Goal: Task Accomplishment & Management: Manage account settings

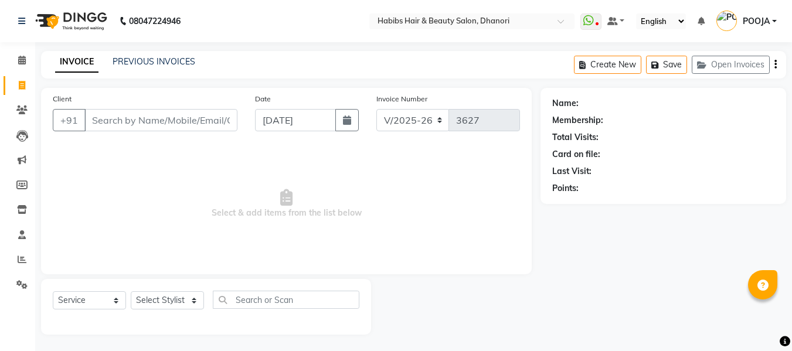
select select "4967"
select select "service"
click at [16, 290] on link "Settings" at bounding box center [18, 283] width 28 height 19
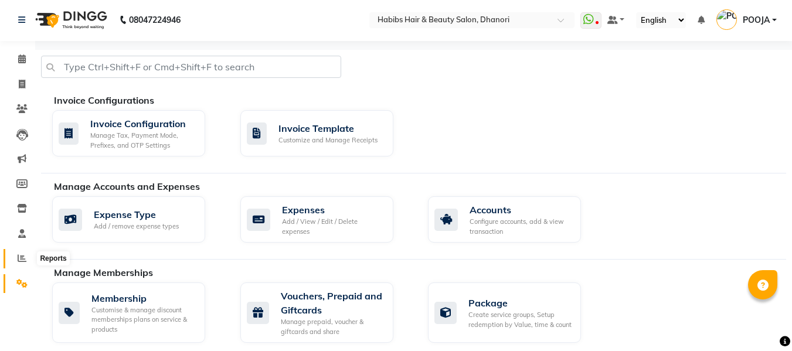
click at [19, 263] on span at bounding box center [22, 258] width 21 height 13
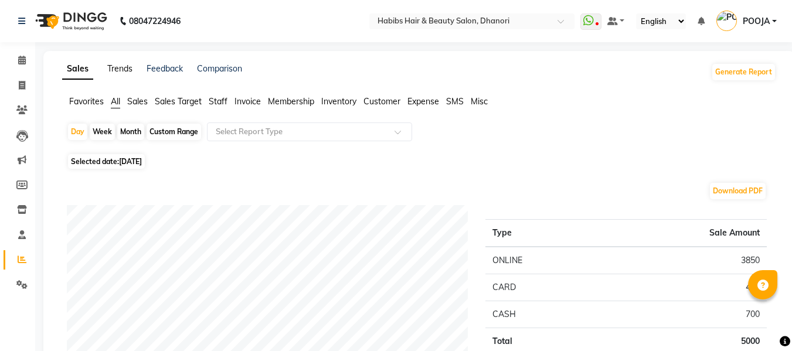
click at [120, 67] on link "Trends" at bounding box center [119, 68] width 25 height 11
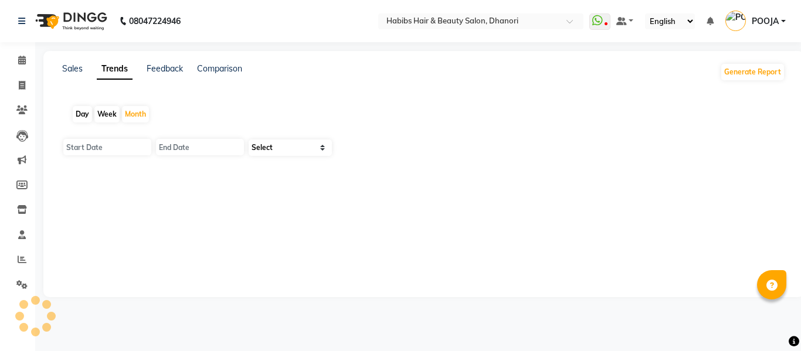
type input "[DATE]"
type input "30-09-2025"
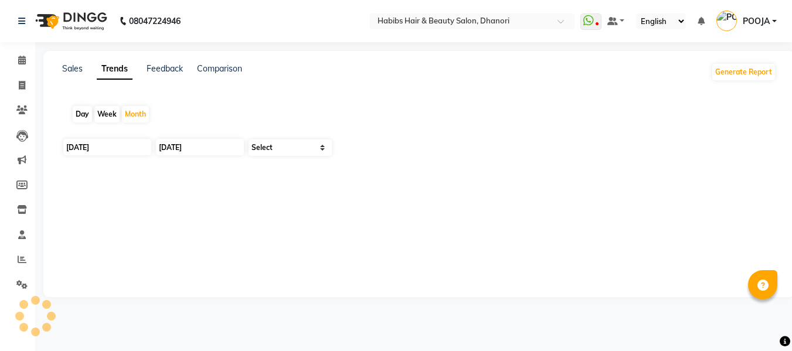
select select "by_client"
click at [171, 67] on link "Feedback" at bounding box center [165, 68] width 36 height 11
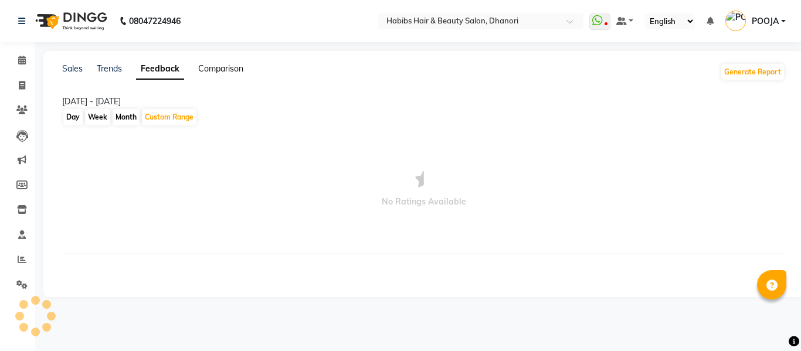
click at [228, 70] on link "Comparison" at bounding box center [220, 68] width 45 height 11
select select "single_date"
select select "single_date_dash"
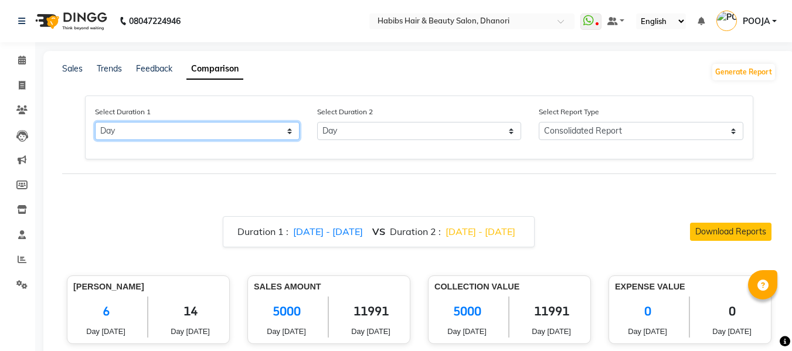
click at [186, 128] on select "Select Day Month Week Custom" at bounding box center [197, 131] width 205 height 18
click at [95, 122] on select "Select Day Month Week Custom" at bounding box center [197, 131] width 205 height 18
click at [496, 233] on span "02/09/2025 - 02/09/2025" at bounding box center [481, 232] width 70 height 12
select select "9"
select select "2025"
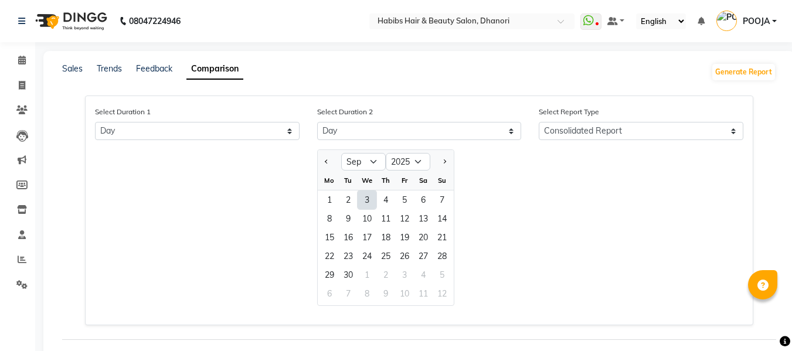
click at [365, 203] on div "3" at bounding box center [367, 200] width 19 height 19
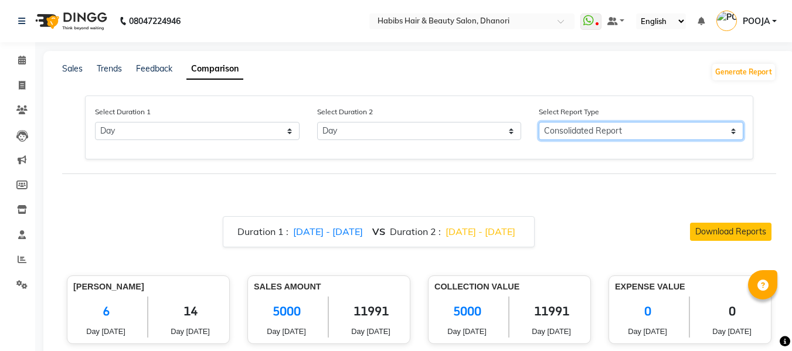
click at [618, 128] on select "Consolidated Report Business Level Retention Report Staff Level Retention Report" at bounding box center [641, 131] width 205 height 18
click at [539, 122] on select "Consolidated Report Business Level Retention Report Staff Level Retention Report" at bounding box center [641, 131] width 205 height 18
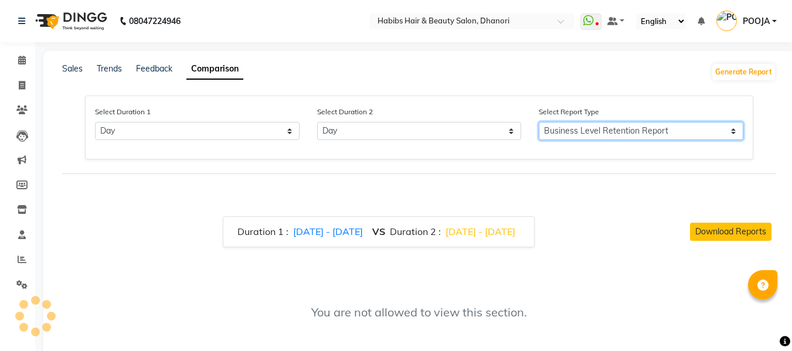
scroll to position [32, 0]
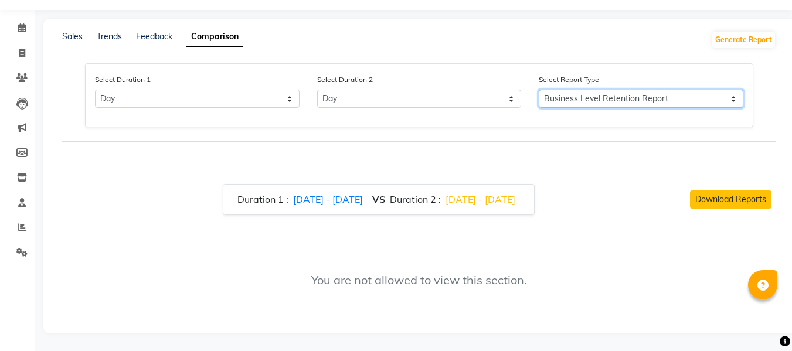
click at [630, 100] on select "Consolidated Report Business Level Retention Report Staff Level Retention Report" at bounding box center [641, 99] width 205 height 18
select select "Consolidated Report"
click at [539, 90] on select "Consolidated Report Business Level Retention Report Staff Level Retention Report" at bounding box center [641, 99] width 205 height 18
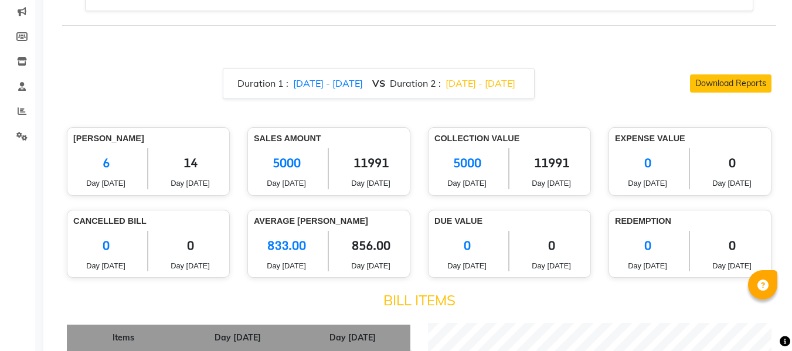
scroll to position [0, 0]
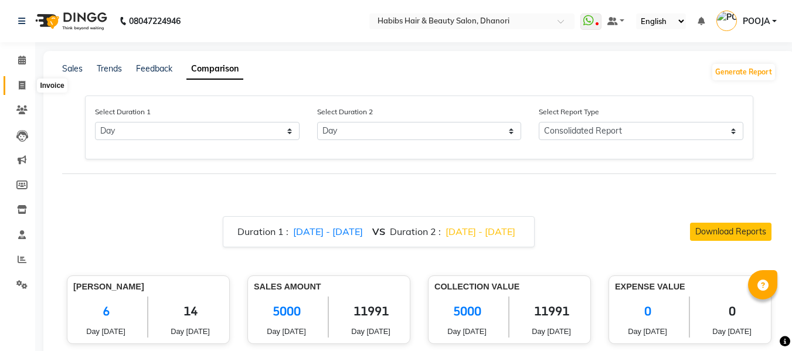
click at [25, 91] on span at bounding box center [22, 85] width 21 height 13
select select "service"
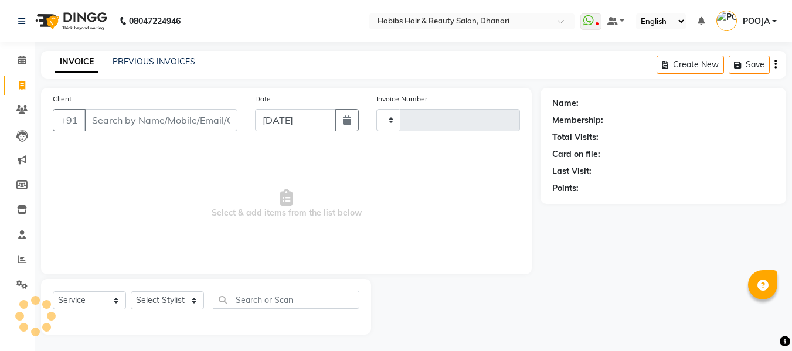
scroll to position [1, 0]
type input "3627"
select select "4967"
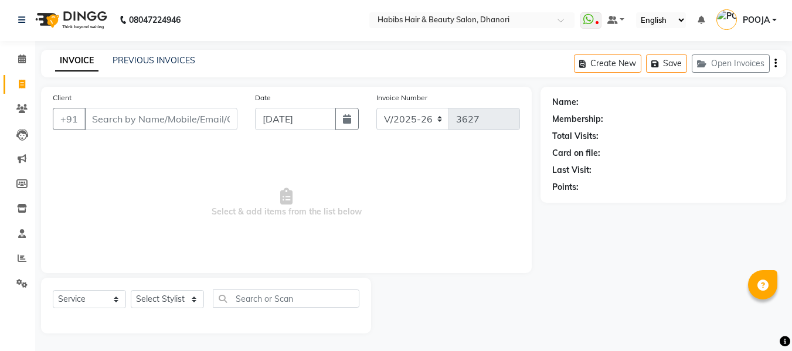
click at [152, 117] on input "Client" at bounding box center [160, 119] width 153 height 22
click at [242, 303] on input "text" at bounding box center [286, 299] width 147 height 18
type input "kid"
click at [191, 297] on select "Select Stylist Admin [PERSON_NAME] [PERSON_NAME] DIVYA [PERSON_NAME] [PERSON_NA…" at bounding box center [167, 299] width 73 height 18
select select "74948"
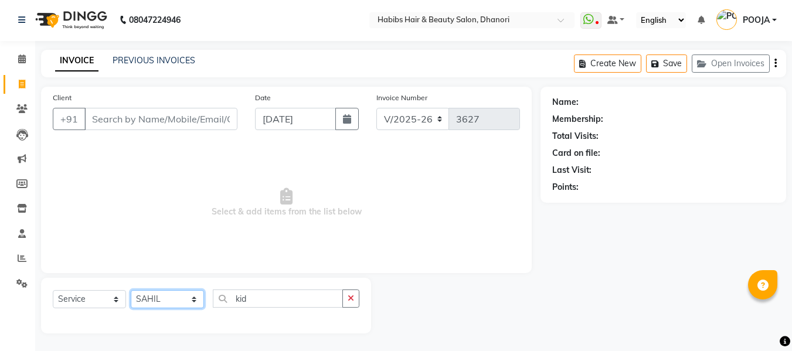
click at [131, 290] on select "Select Stylist Admin [PERSON_NAME] [PERSON_NAME] DIVYA [PERSON_NAME] [PERSON_NA…" at bounding box center [167, 299] width 73 height 18
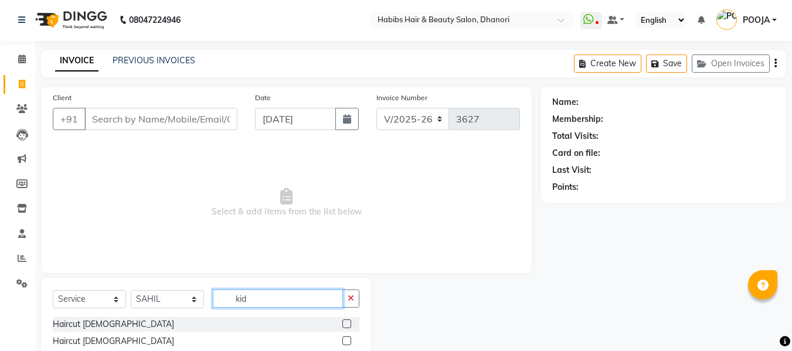
click at [266, 300] on input "kid" at bounding box center [278, 299] width 130 height 18
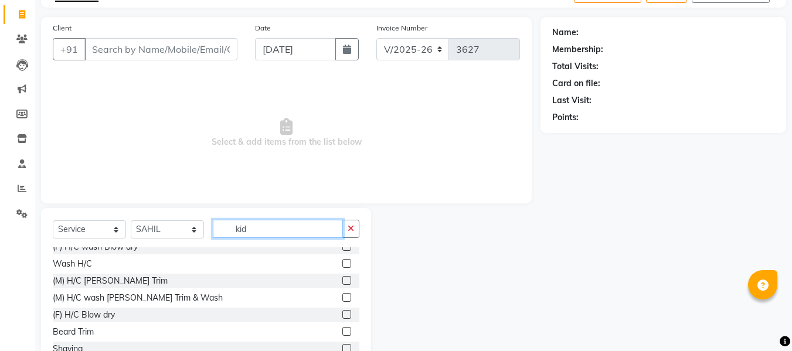
scroll to position [44, 0]
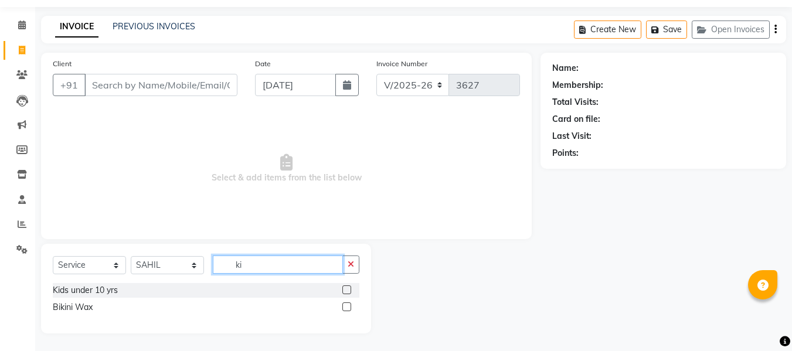
type input "k"
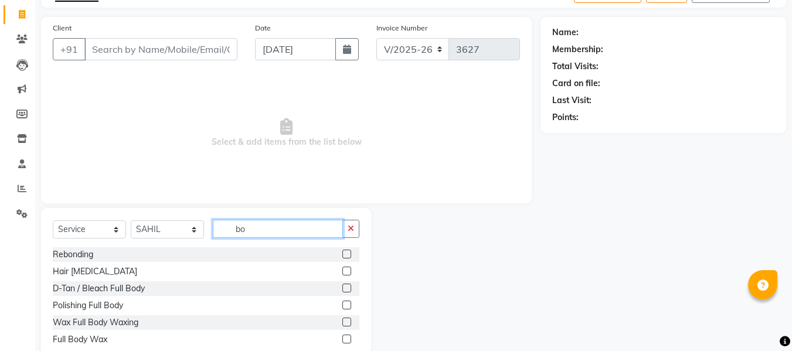
type input "boy"
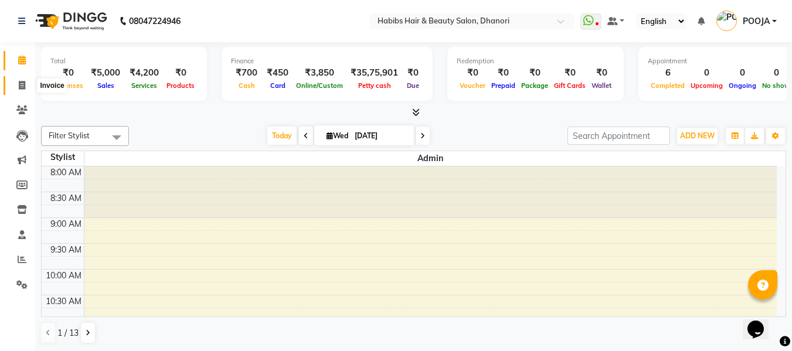
click at [20, 86] on icon at bounding box center [22, 85] width 6 height 9
select select "4967"
select select "service"
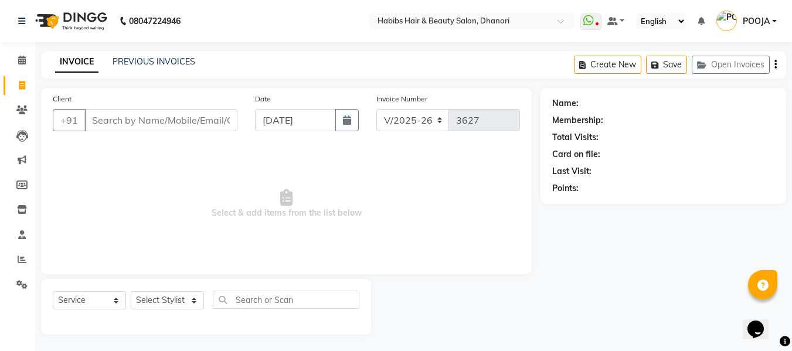
click at [153, 117] on input "Client" at bounding box center [160, 120] width 153 height 22
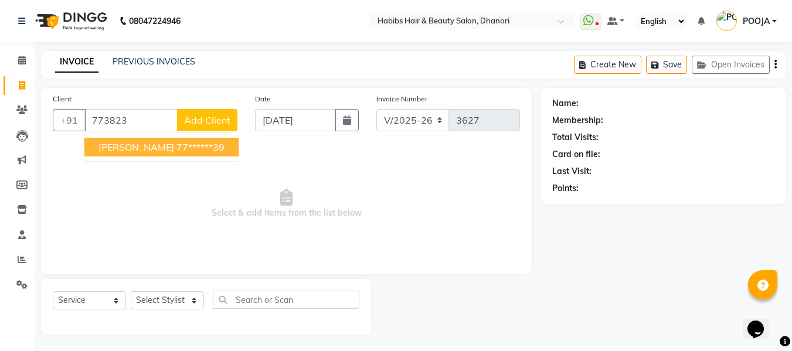
click at [203, 152] on ngb-highlight "77******39" at bounding box center [200, 147] width 48 height 12
type input "77******39"
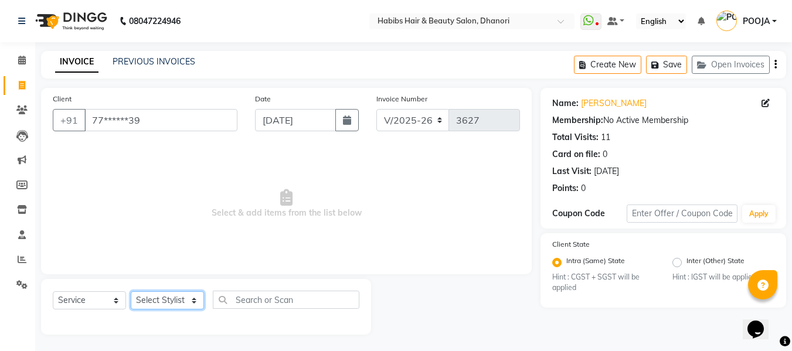
click at [177, 308] on select "Select Stylist Admin [PERSON_NAME] [PERSON_NAME] DIVYA [PERSON_NAME] [PERSON_NA…" at bounding box center [167, 300] width 73 height 18
select select "31280"
click at [131, 291] on select "Select Stylist Admin [PERSON_NAME] [PERSON_NAME] DIVYA [PERSON_NAME] [PERSON_NA…" at bounding box center [167, 300] width 73 height 18
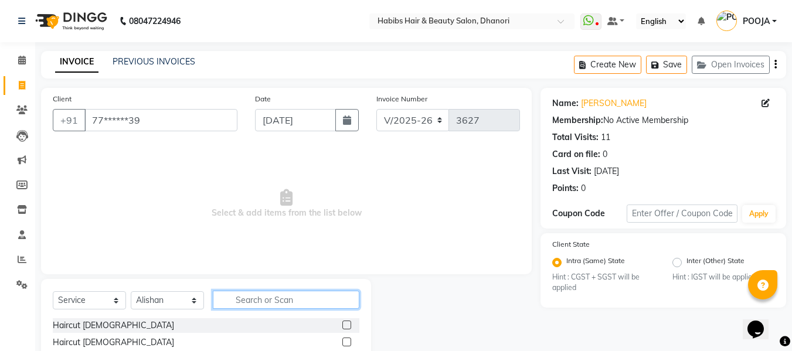
click at [268, 300] on input "text" at bounding box center [286, 300] width 147 height 18
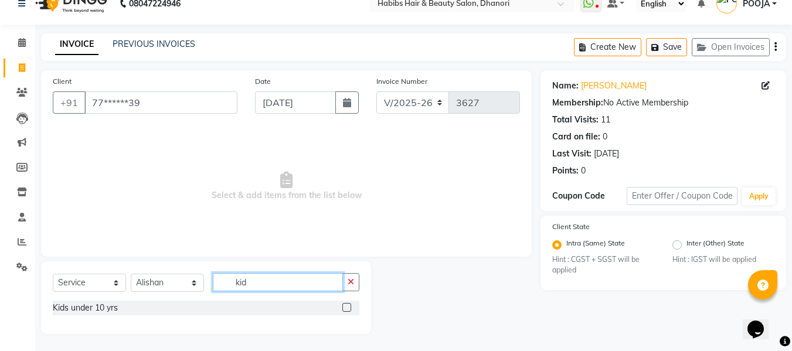
scroll to position [17, 0]
type input "kid"
click at [345, 308] on label at bounding box center [346, 308] width 9 height 9
click at [345, 308] on input "checkbox" at bounding box center [346, 309] width 8 height 8
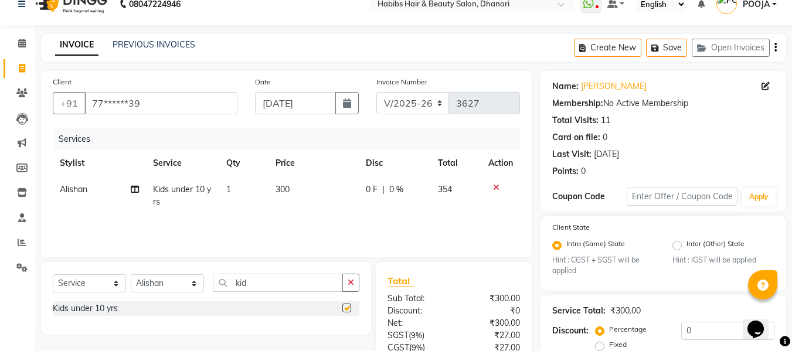
checkbox input "false"
click at [292, 191] on td "300" at bounding box center [314, 195] width 90 height 39
select select "31280"
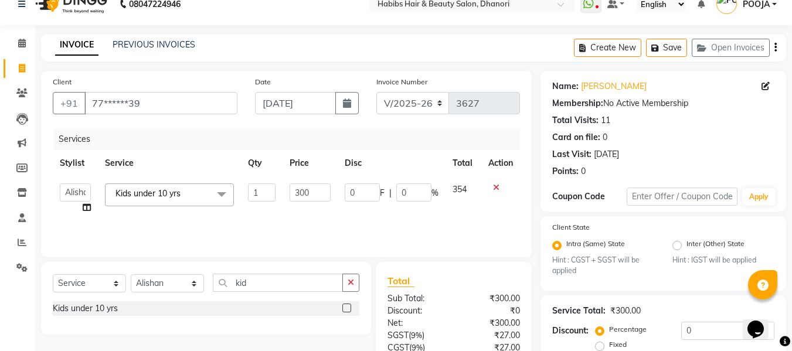
click at [292, 191] on input "300" at bounding box center [310, 193] width 40 height 18
type input "24.237"
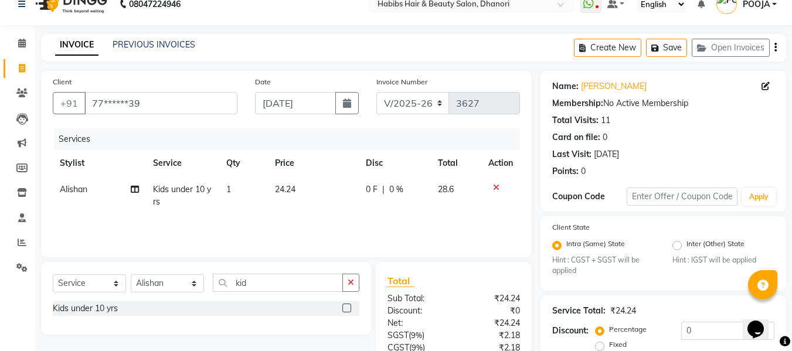
click at [304, 232] on div "Services Stylist Service Qty Price Disc Total Action Alishan Kids under 10 yrs …" at bounding box center [286, 186] width 467 height 117
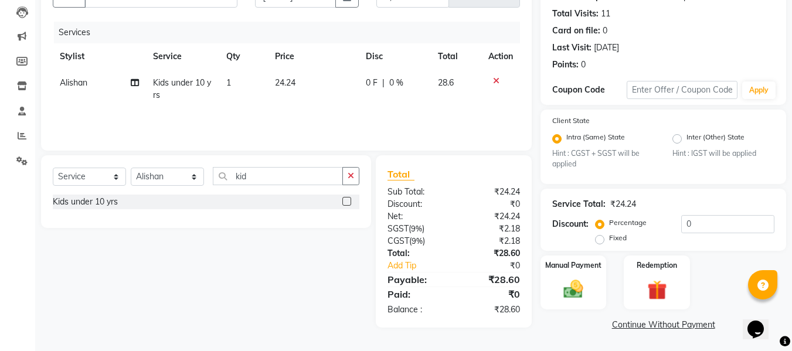
click at [286, 84] on span "24.24" at bounding box center [285, 82] width 21 height 11
select select "31280"
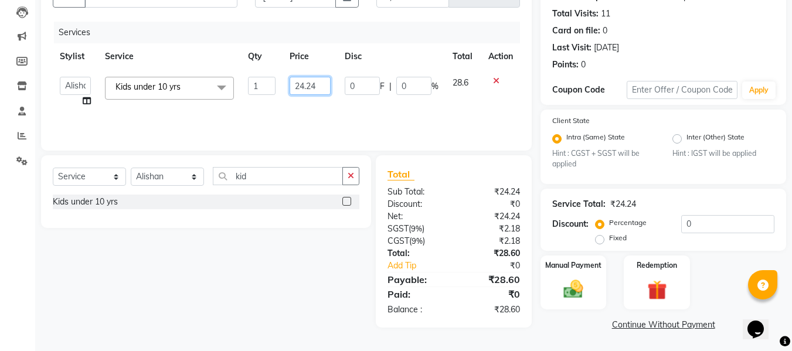
click at [298, 84] on input "24.24" at bounding box center [310, 86] width 40 height 18
type input "254.24"
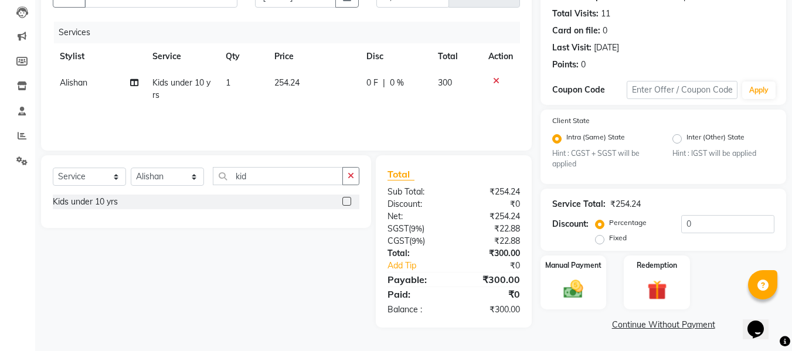
click at [300, 119] on div "Services Stylist Service Qty Price Disc Total Action Alishan Kids under 10 yrs …" at bounding box center [286, 80] width 467 height 117
click at [595, 298] on div "Manual Payment" at bounding box center [573, 282] width 69 height 56
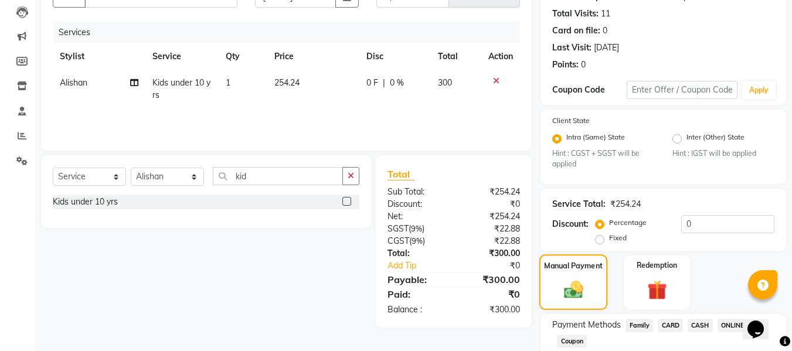
scroll to position [199, 0]
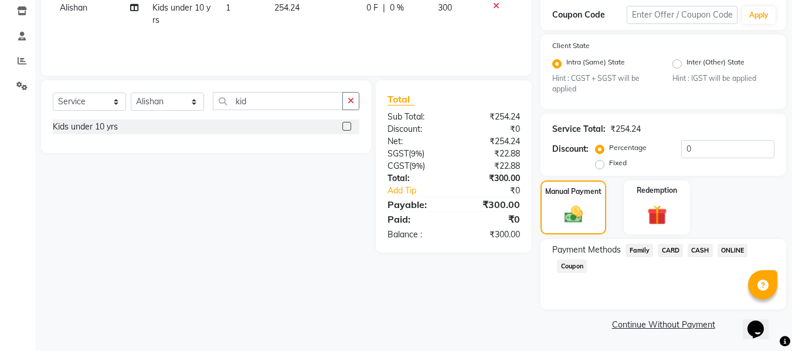
click at [731, 249] on span "ONLINE" at bounding box center [733, 250] width 30 height 13
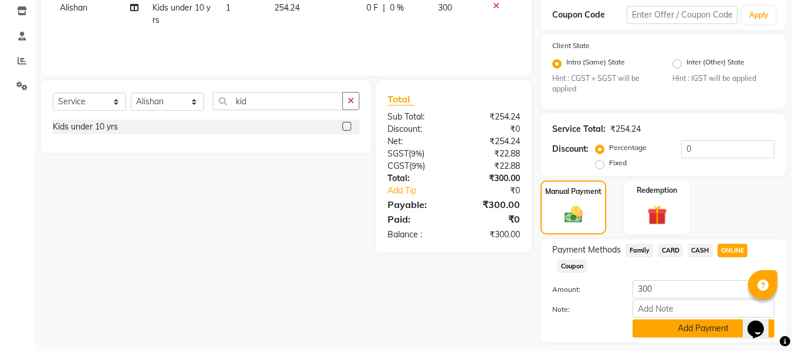
click at [704, 327] on button "Add Payment" at bounding box center [704, 329] width 142 height 18
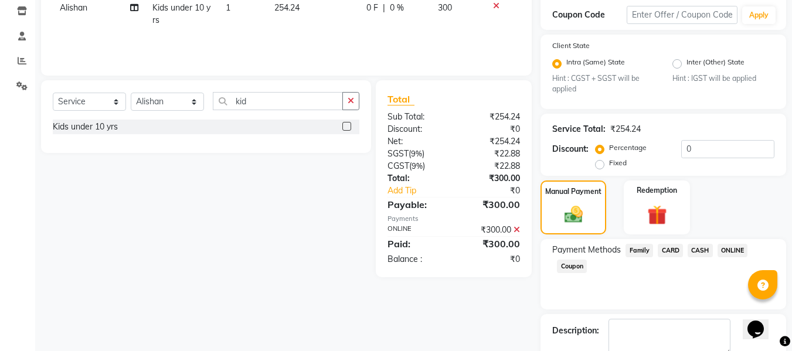
scroll to position [265, 0]
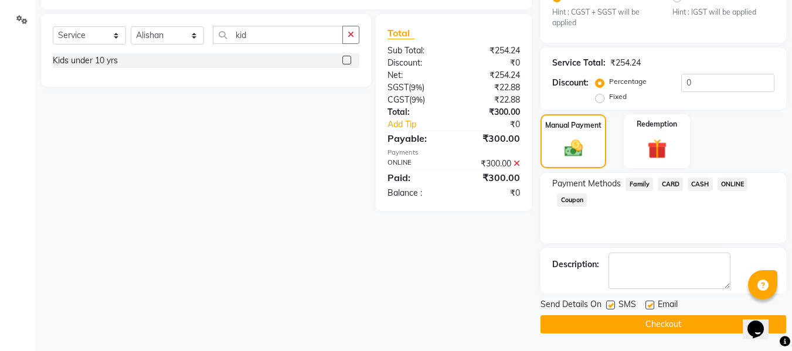
click at [704, 327] on button "Checkout" at bounding box center [664, 324] width 246 height 18
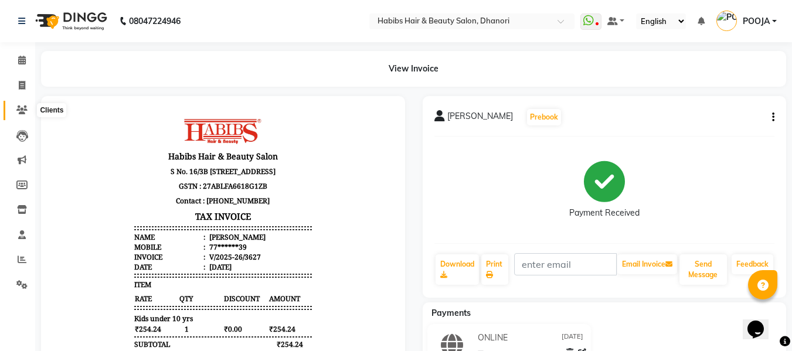
click at [19, 104] on span at bounding box center [22, 110] width 21 height 13
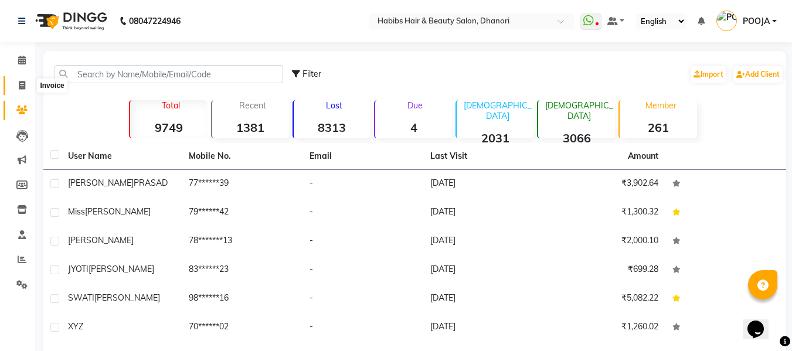
click at [14, 85] on span at bounding box center [22, 85] width 21 height 13
select select "4967"
select select "service"
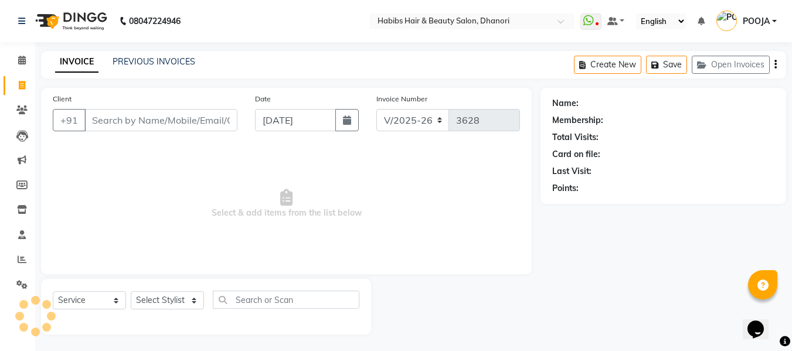
scroll to position [1, 0]
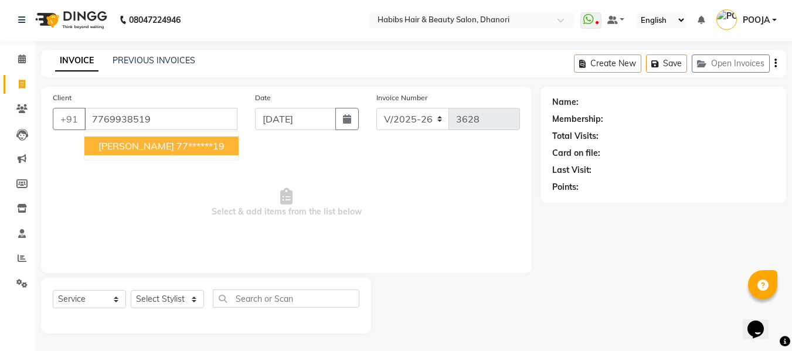
type input "7769938519"
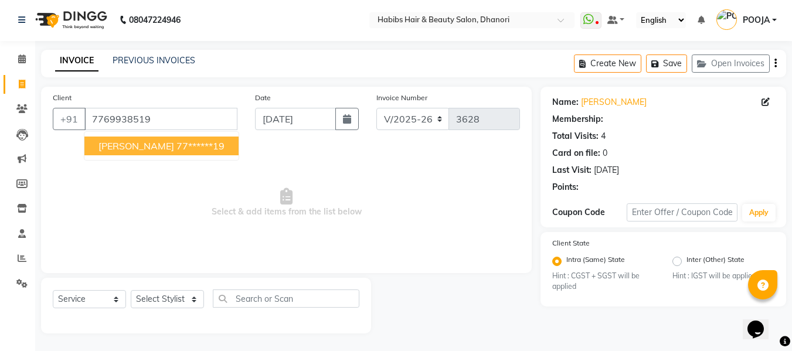
select select "1: Object"
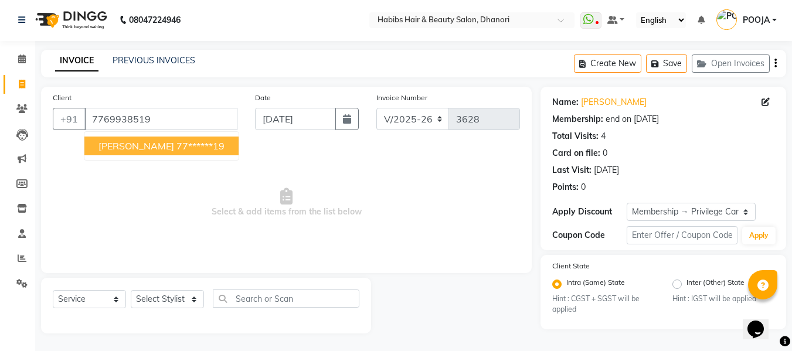
click at [164, 146] on button "[PERSON_NAME] 77******19" at bounding box center [161, 146] width 154 height 19
type input "77******19"
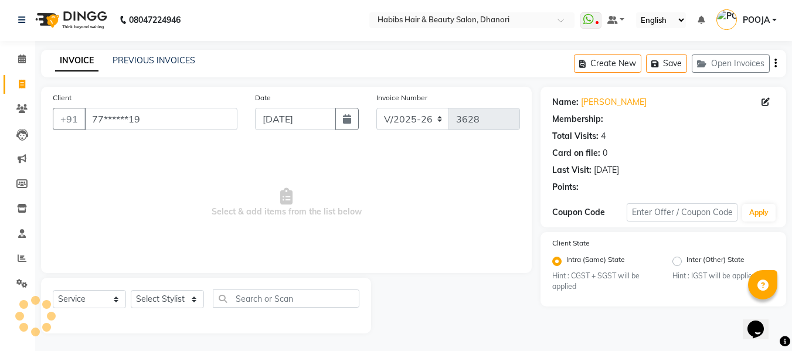
select select "1: Object"
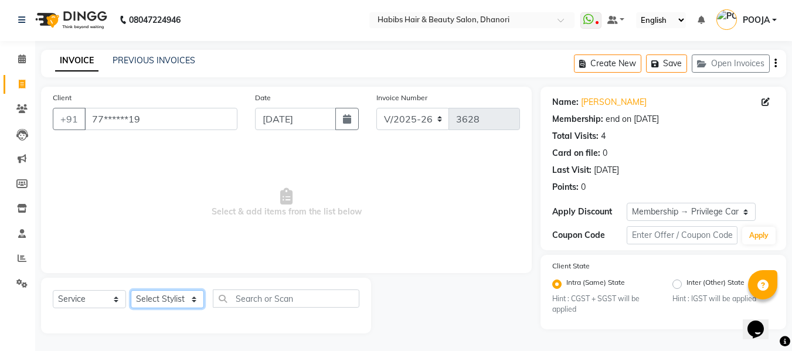
click at [155, 297] on select "Select Stylist Admin [PERSON_NAME] [PERSON_NAME] DIVYA [PERSON_NAME] [PERSON_NA…" at bounding box center [167, 299] width 73 height 18
select select "86440"
click at [131, 290] on select "Select Stylist Admin [PERSON_NAME] [PERSON_NAME] DIVYA [PERSON_NAME] [PERSON_NA…" at bounding box center [167, 299] width 73 height 18
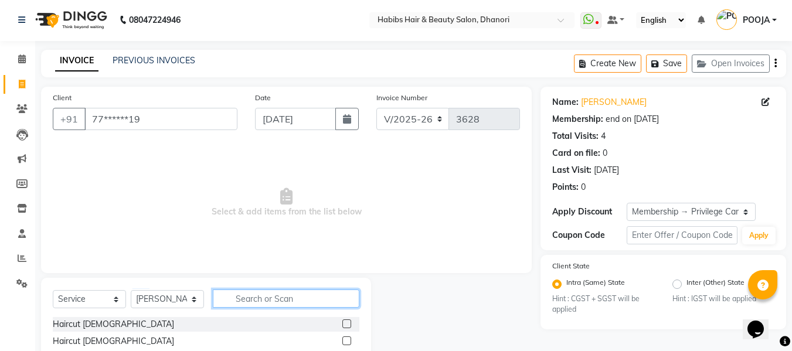
click at [253, 300] on input "text" at bounding box center [286, 299] width 147 height 18
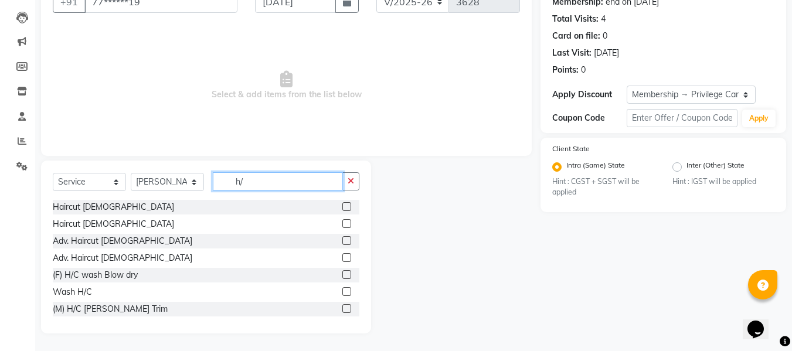
scroll to position [86, 0]
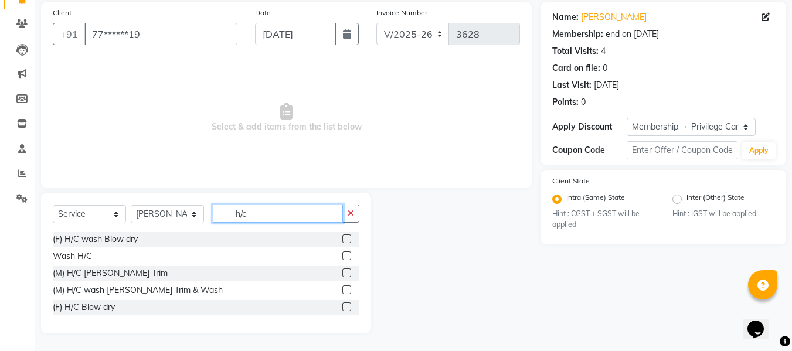
type input "h/c"
click at [345, 290] on label at bounding box center [346, 290] width 9 height 9
click at [345, 290] on input "checkbox" at bounding box center [346, 291] width 8 height 8
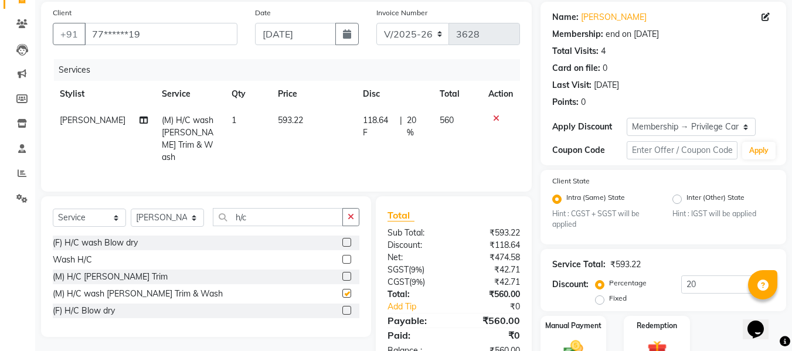
checkbox input "false"
click at [425, 117] on td "118.64 F | 20 %" at bounding box center [394, 138] width 77 height 63
select select "86440"
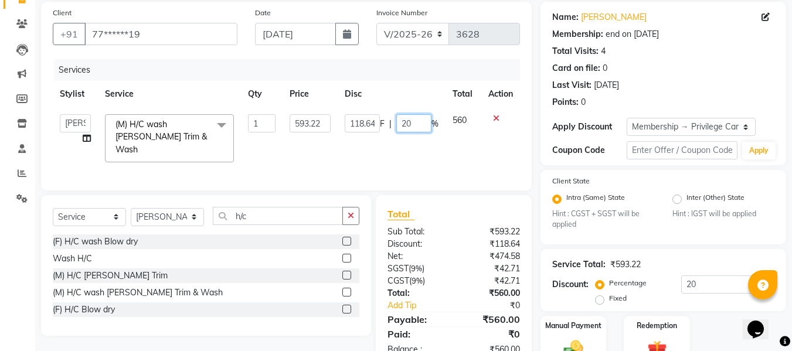
click at [425, 117] on input "20" at bounding box center [413, 123] width 35 height 18
type input "2"
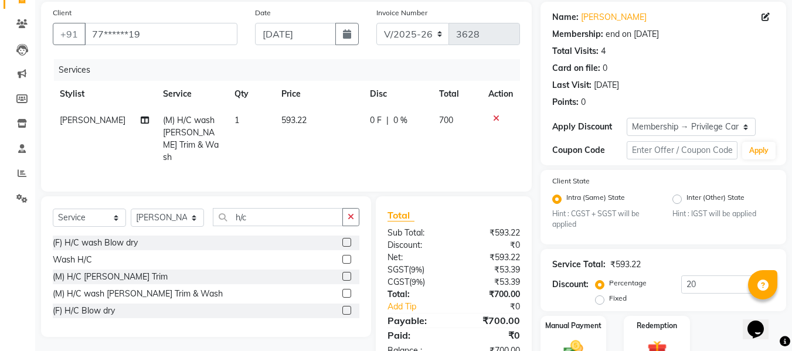
click at [286, 116] on span "593.22" at bounding box center [293, 120] width 25 height 11
select select "86440"
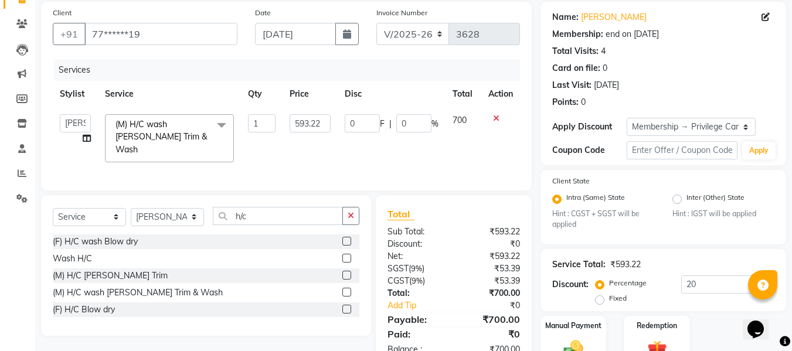
click at [286, 116] on td "593.22" at bounding box center [310, 138] width 55 height 62
click at [317, 124] on input "593.22" at bounding box center [310, 123] width 40 height 18
type input "466.101"
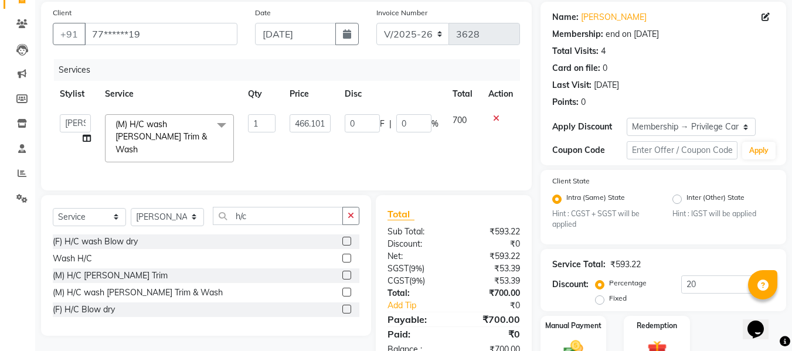
click at [313, 155] on td "466.101" at bounding box center [310, 138] width 55 height 62
select select "86440"
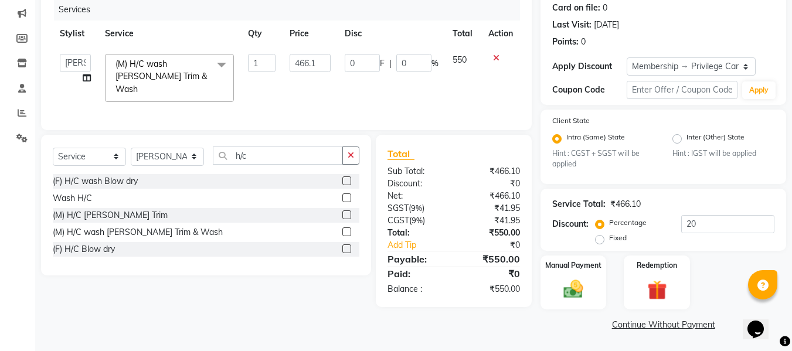
scroll to position [146, 0]
click at [583, 284] on img at bounding box center [573, 290] width 33 height 23
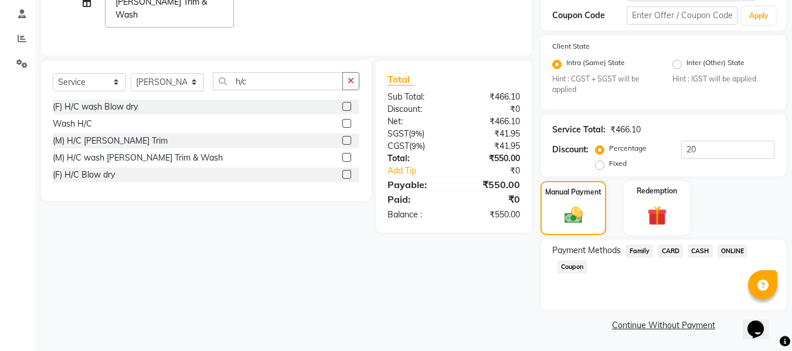
scroll to position [222, 0]
click at [730, 247] on span "ONLINE" at bounding box center [733, 250] width 30 height 13
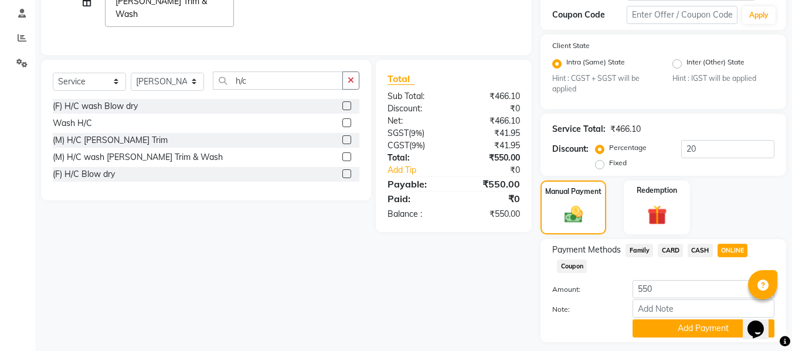
scroll to position [254, 0]
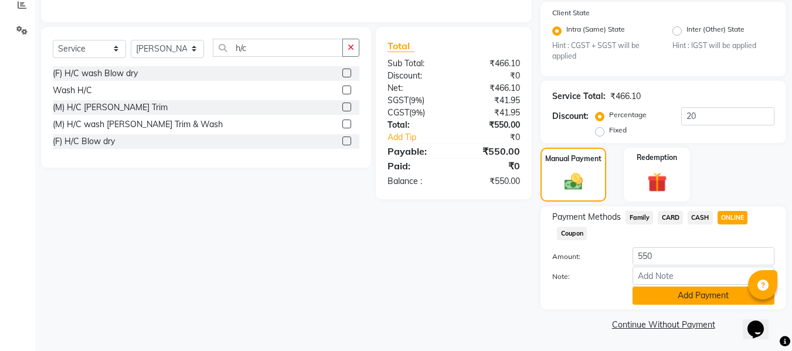
click at [712, 294] on button "Add Payment" at bounding box center [704, 296] width 142 height 18
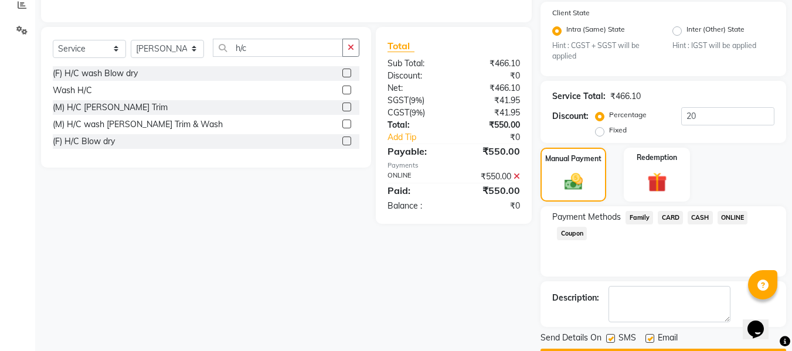
scroll to position [288, 0]
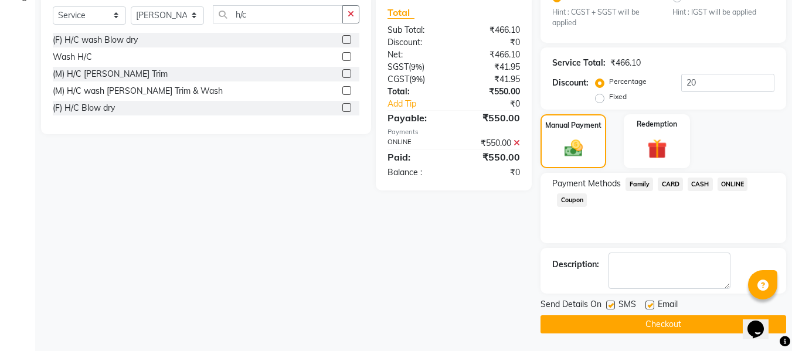
click at [699, 331] on button "Checkout" at bounding box center [664, 324] width 246 height 18
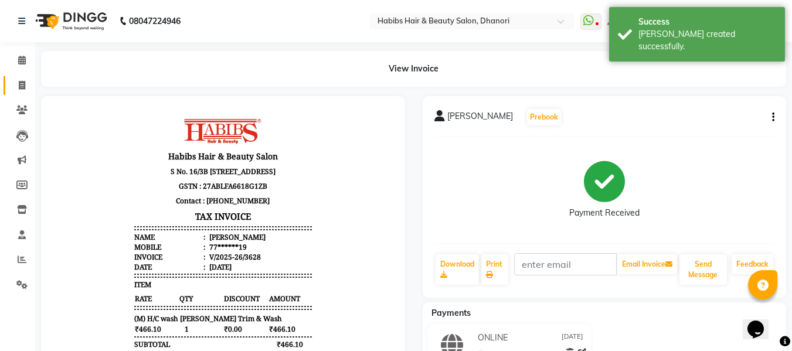
click at [16, 94] on link "Invoice" at bounding box center [18, 85] width 28 height 19
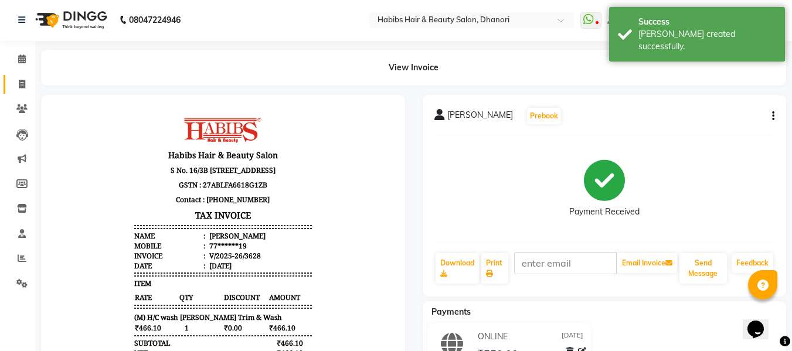
select select "4967"
select select "service"
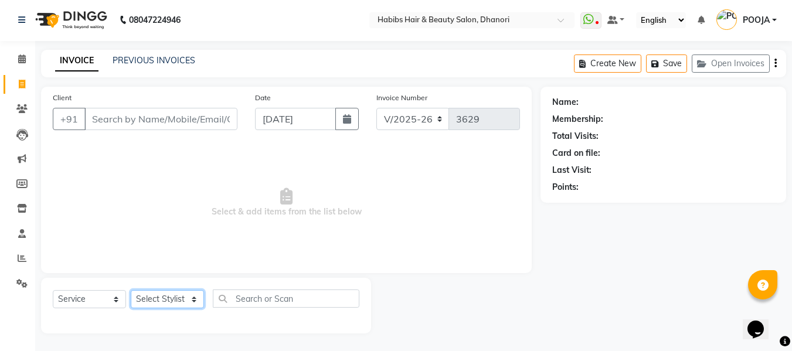
click at [167, 290] on select "Select Stylist Admin [PERSON_NAME] [PERSON_NAME] DIVYA [PERSON_NAME] [PERSON_NA…" at bounding box center [167, 299] width 73 height 18
select select "39984"
click at [131, 290] on select "Select Stylist Admin [PERSON_NAME] [PERSON_NAME] DIVYA [PERSON_NAME] [PERSON_NA…" at bounding box center [167, 299] width 73 height 18
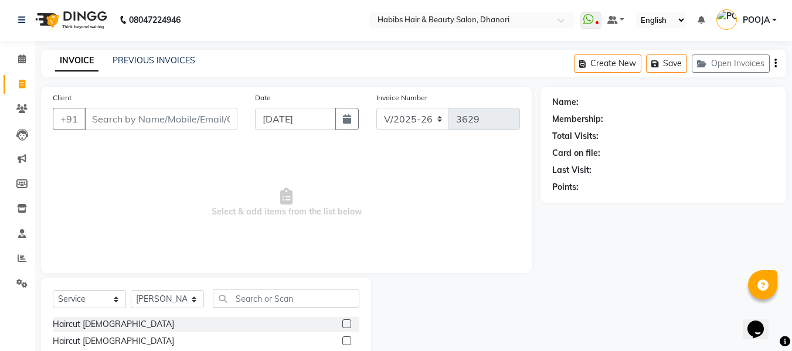
click at [262, 290] on input "text" at bounding box center [286, 299] width 147 height 18
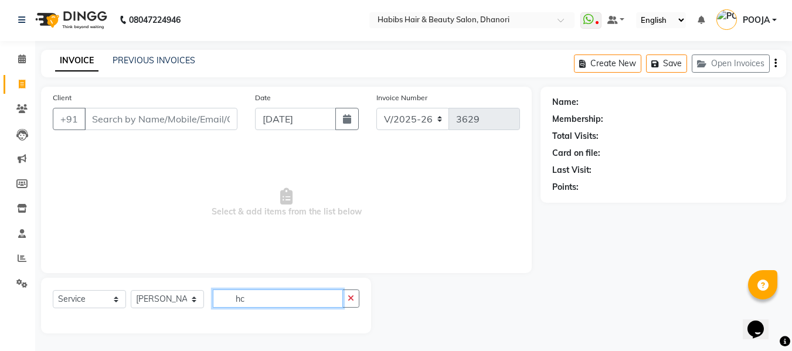
type input "h"
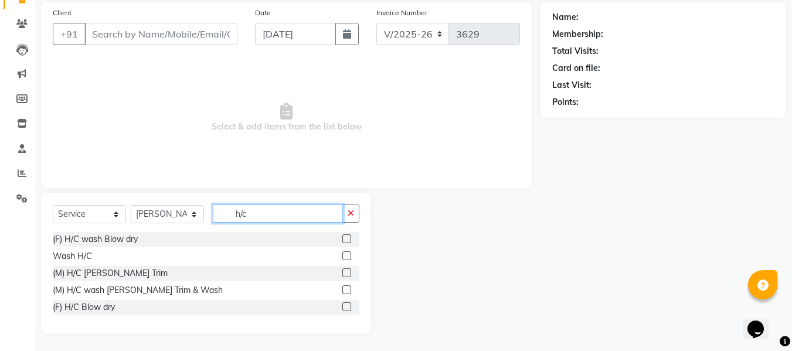
type input "h/c"
click at [349, 290] on label at bounding box center [346, 290] width 9 height 9
click at [349, 290] on input "checkbox" at bounding box center [346, 291] width 8 height 8
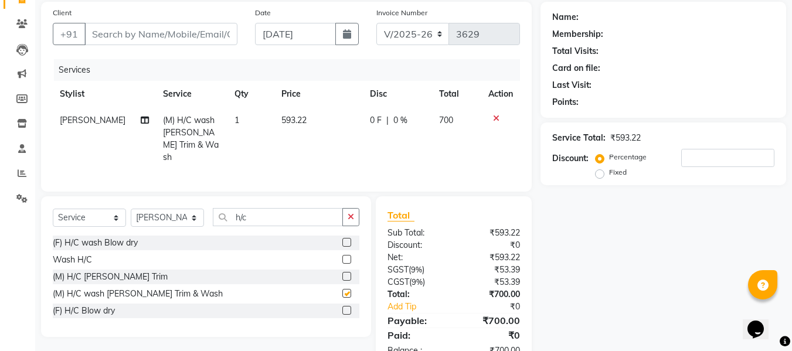
checkbox input "false"
click at [496, 116] on icon at bounding box center [496, 118] width 6 height 8
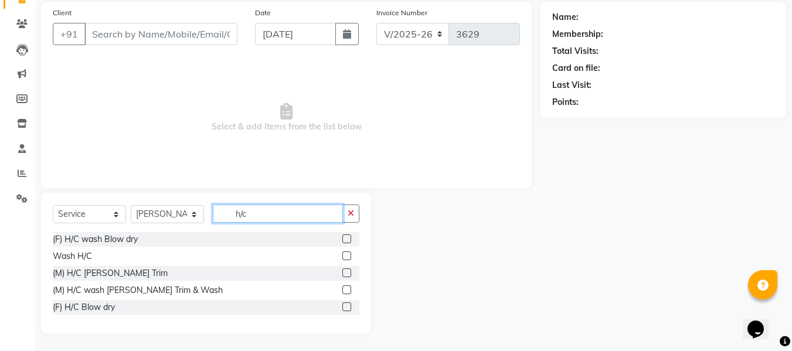
click at [259, 212] on input "h/c" at bounding box center [278, 214] width 130 height 18
type input "h"
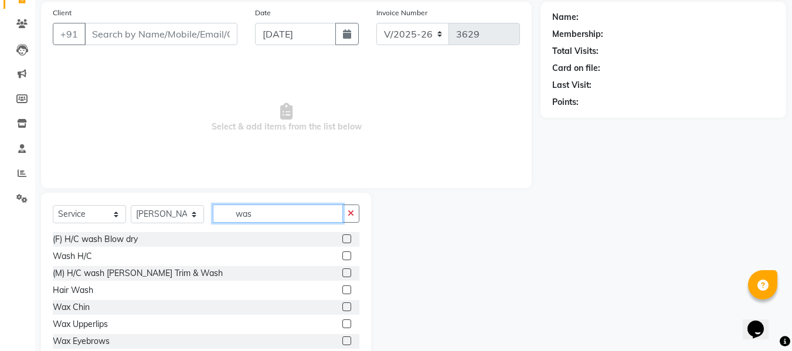
scroll to position [69, 0]
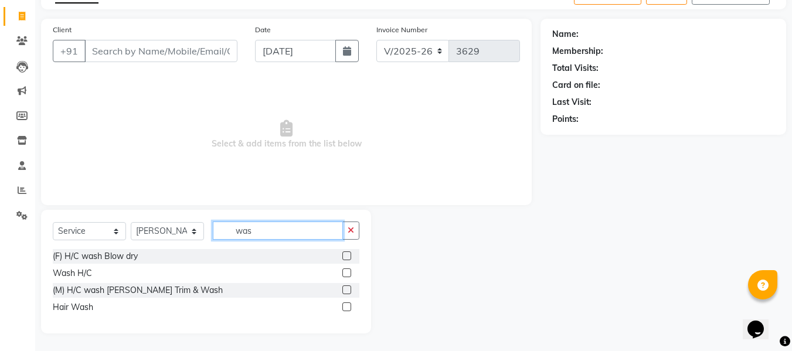
type input "was"
click at [343, 303] on label at bounding box center [346, 307] width 9 height 9
click at [343, 304] on input "checkbox" at bounding box center [346, 308] width 8 height 8
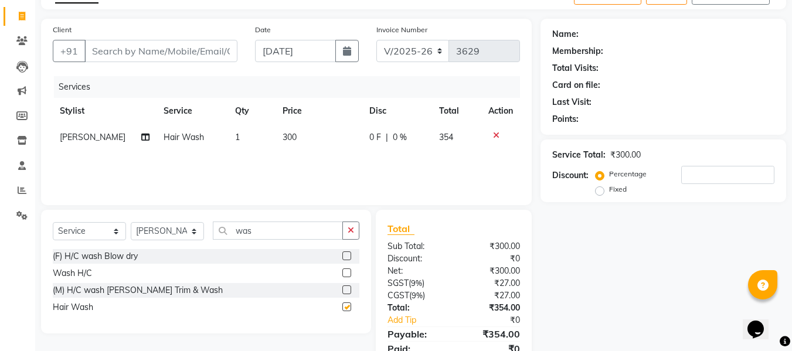
checkbox input "false"
